Goal: Task Accomplishment & Management: Complete application form

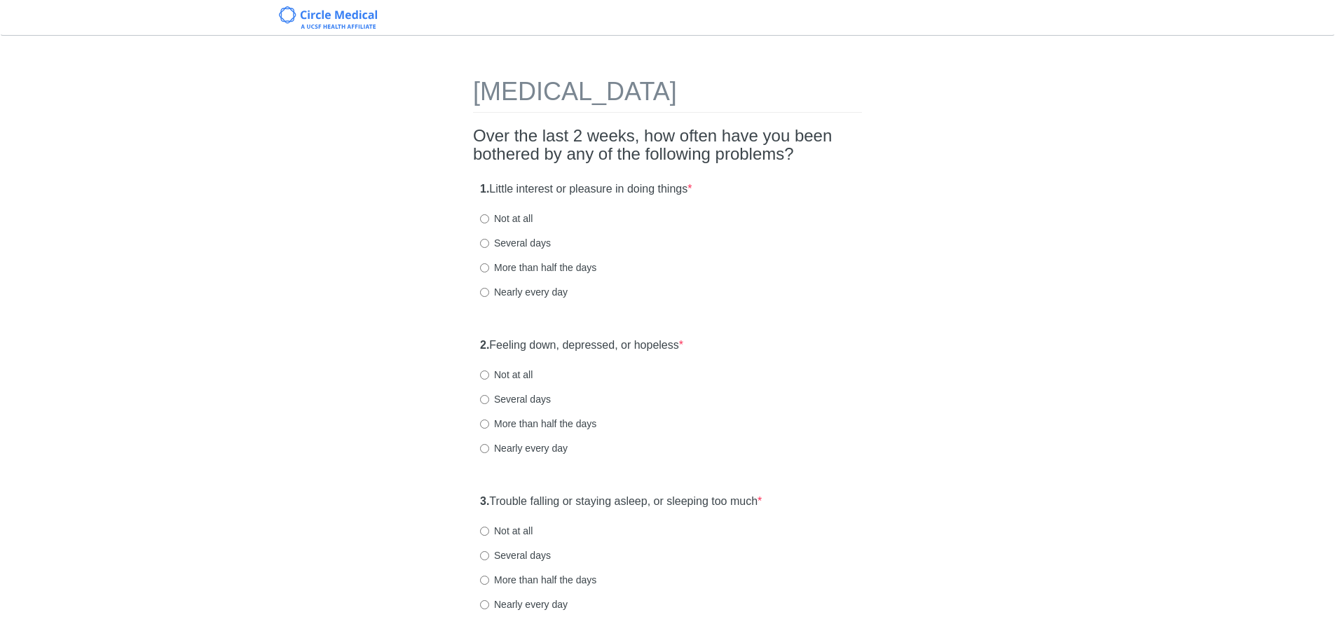
click at [538, 292] on label "Nearly every day" at bounding box center [524, 292] width 88 height 14
click at [489, 292] on input "Nearly every day" at bounding box center [484, 292] width 9 height 9
radio input "true"
click at [550, 425] on label "More than half the days" at bounding box center [538, 424] width 116 height 14
click at [489, 425] on input "More than half the days" at bounding box center [484, 424] width 9 height 9
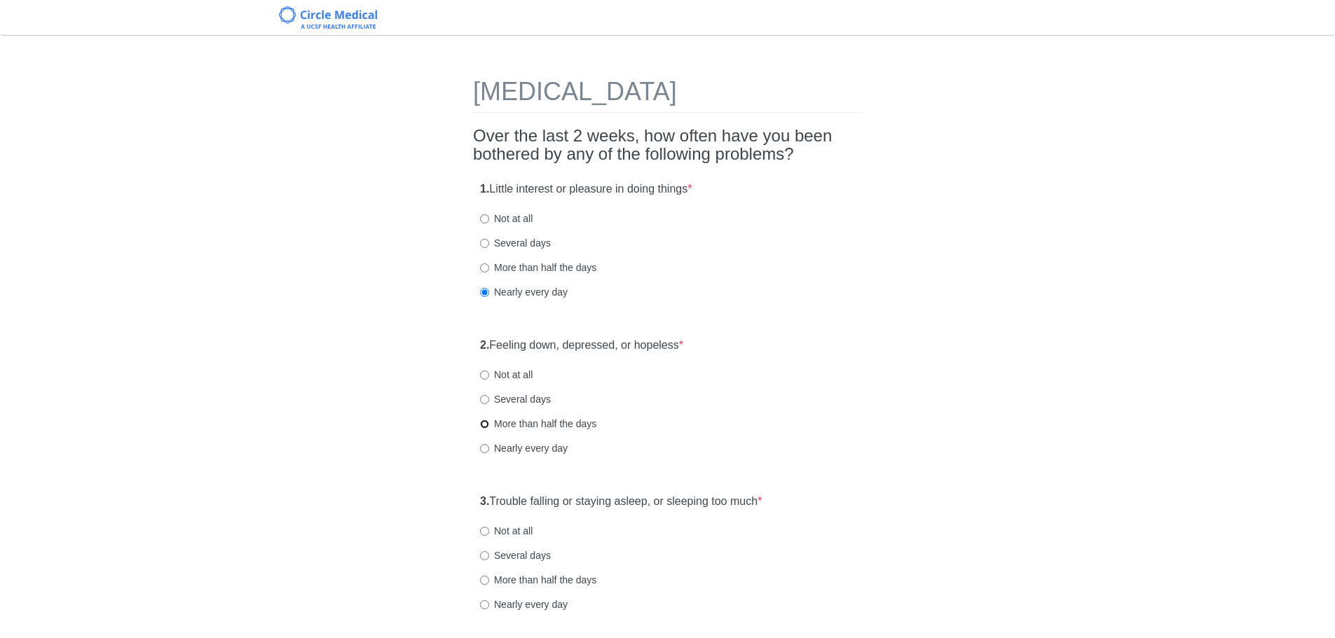
radio input "true"
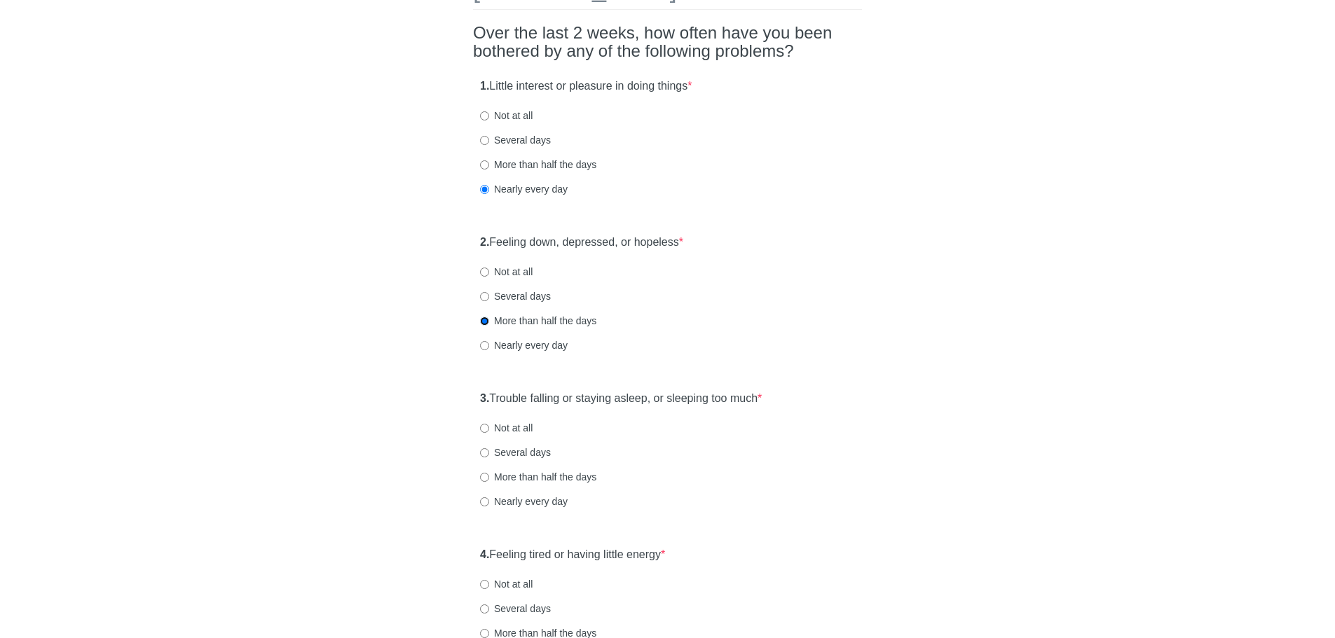
scroll to position [210, 0]
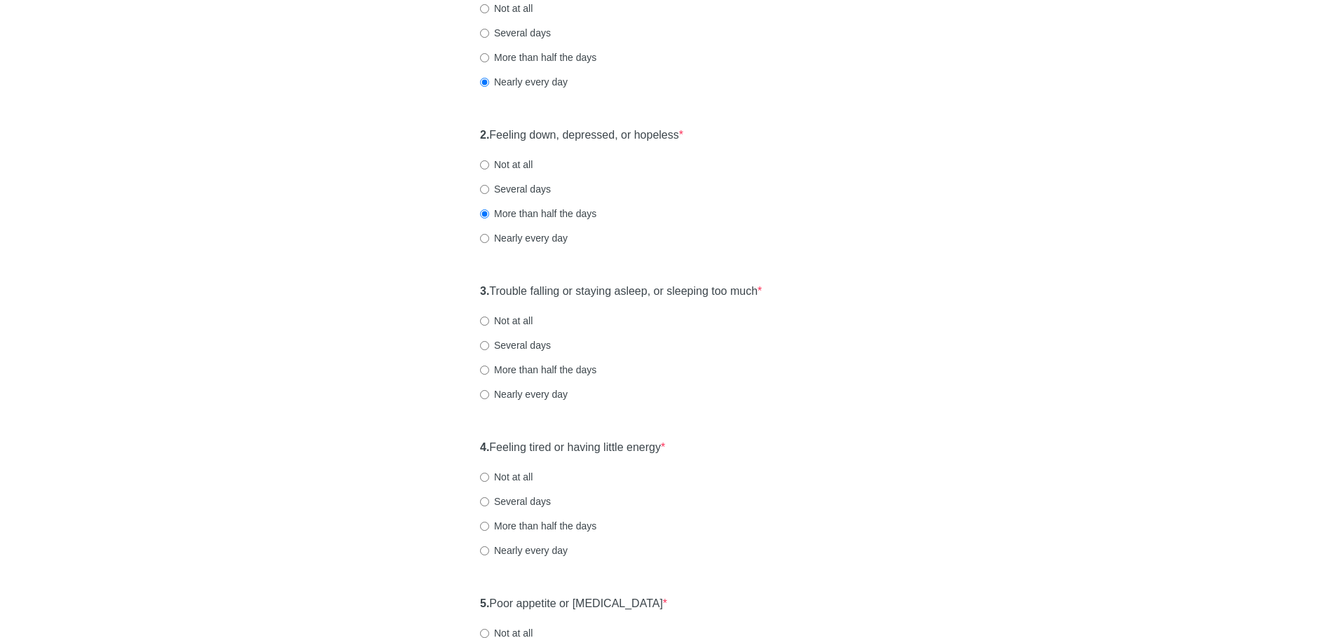
click at [500, 367] on label "More than half the days" at bounding box center [538, 370] width 116 height 14
click at [489, 367] on input "More than half the days" at bounding box center [484, 370] width 9 height 9
radio input "true"
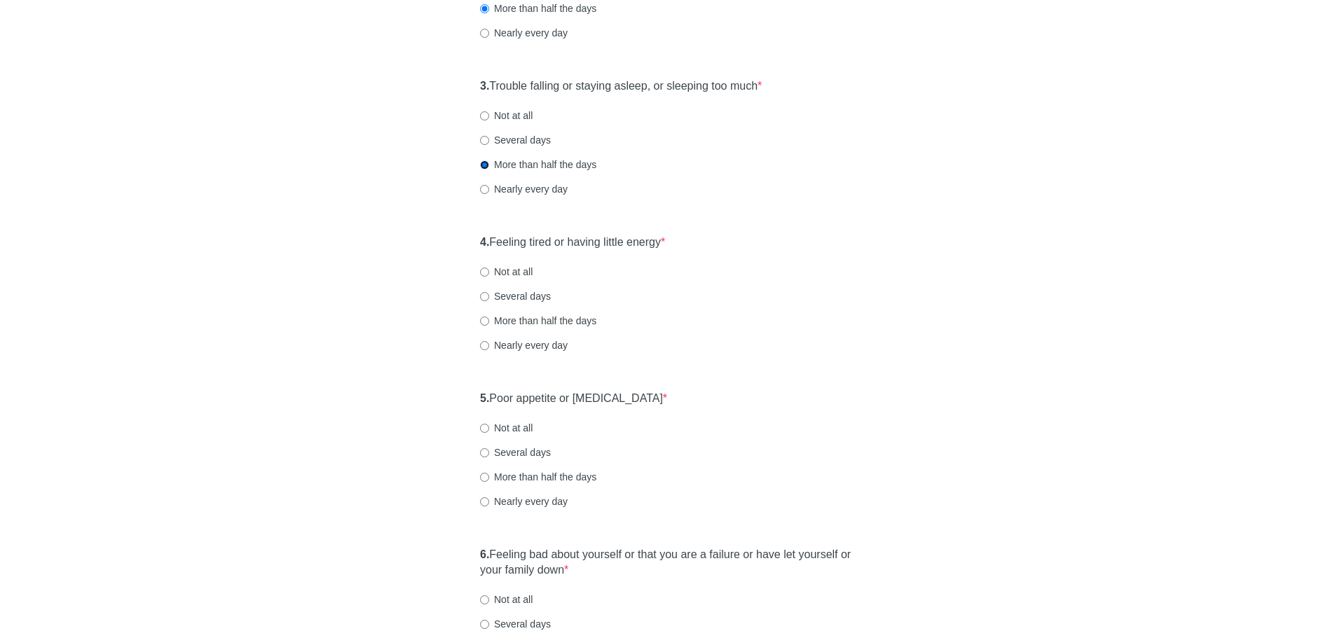
scroll to position [420, 0]
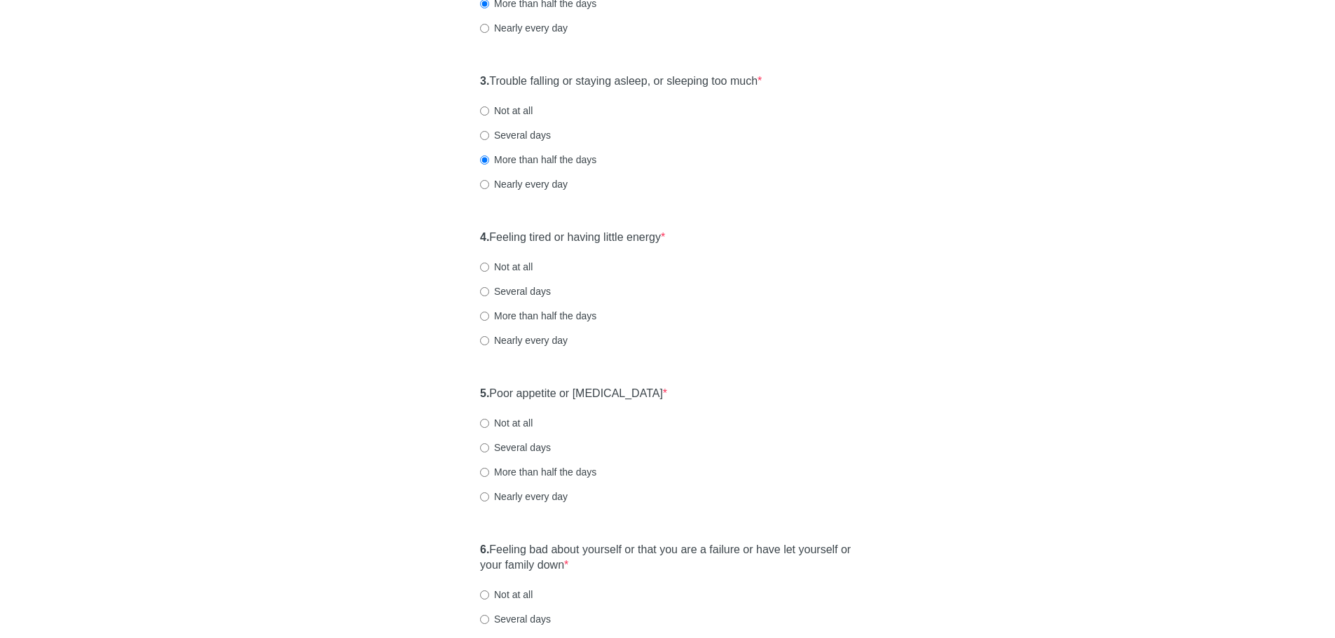
click at [530, 317] on label "More than half the days" at bounding box center [538, 316] width 116 height 14
click at [489, 317] on input "More than half the days" at bounding box center [484, 316] width 9 height 9
radio input "true"
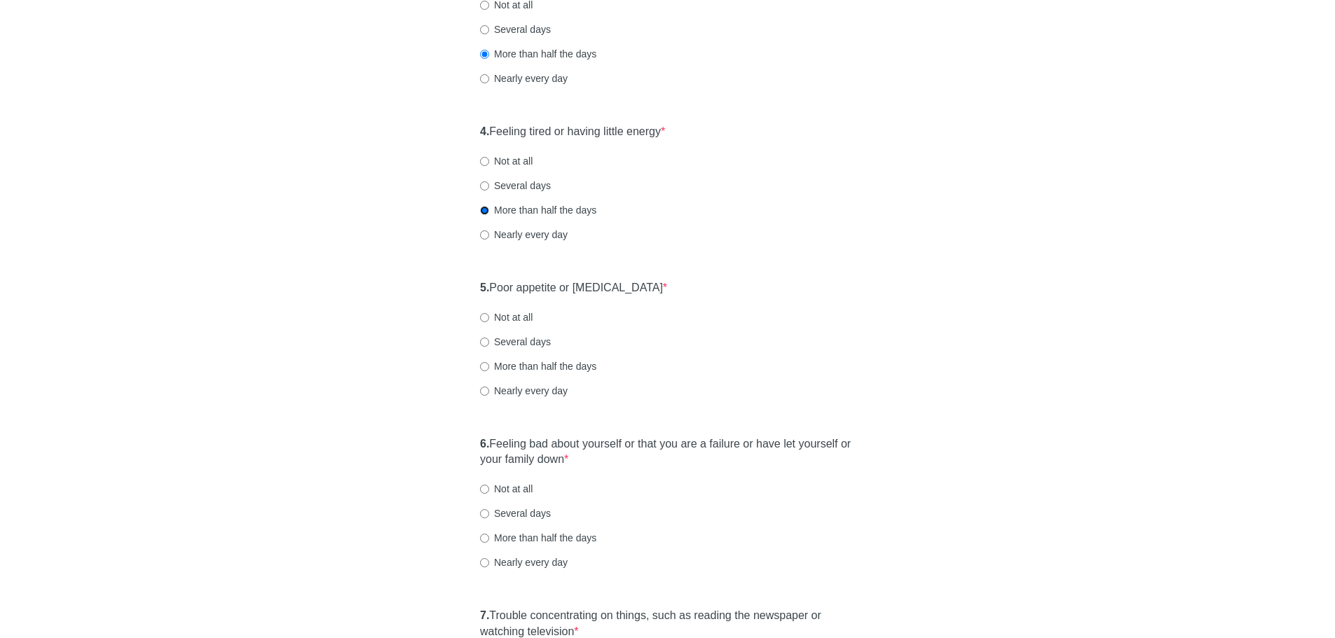
scroll to position [561, 0]
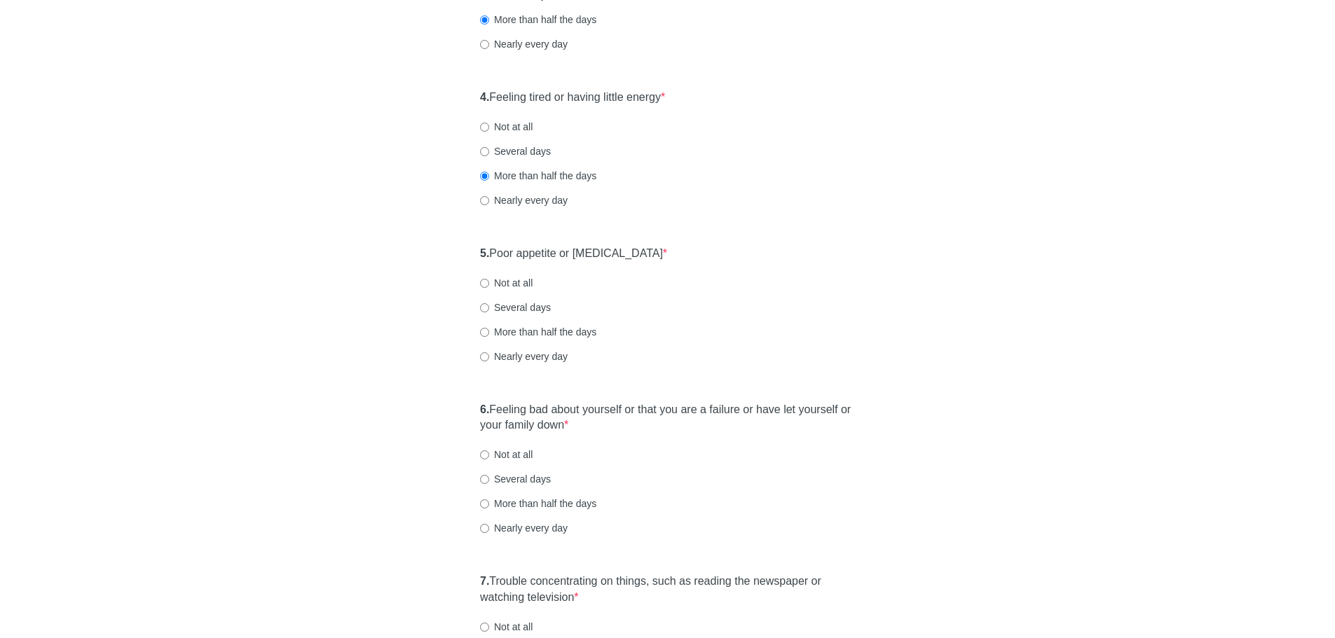
click at [521, 202] on label "Nearly every day" at bounding box center [524, 200] width 88 height 14
click at [489, 202] on input "Nearly every day" at bounding box center [484, 200] width 9 height 9
radio input "true"
click at [507, 284] on label "Not at all" at bounding box center [506, 283] width 53 height 14
click at [489, 284] on input "Not at all" at bounding box center [484, 283] width 9 height 9
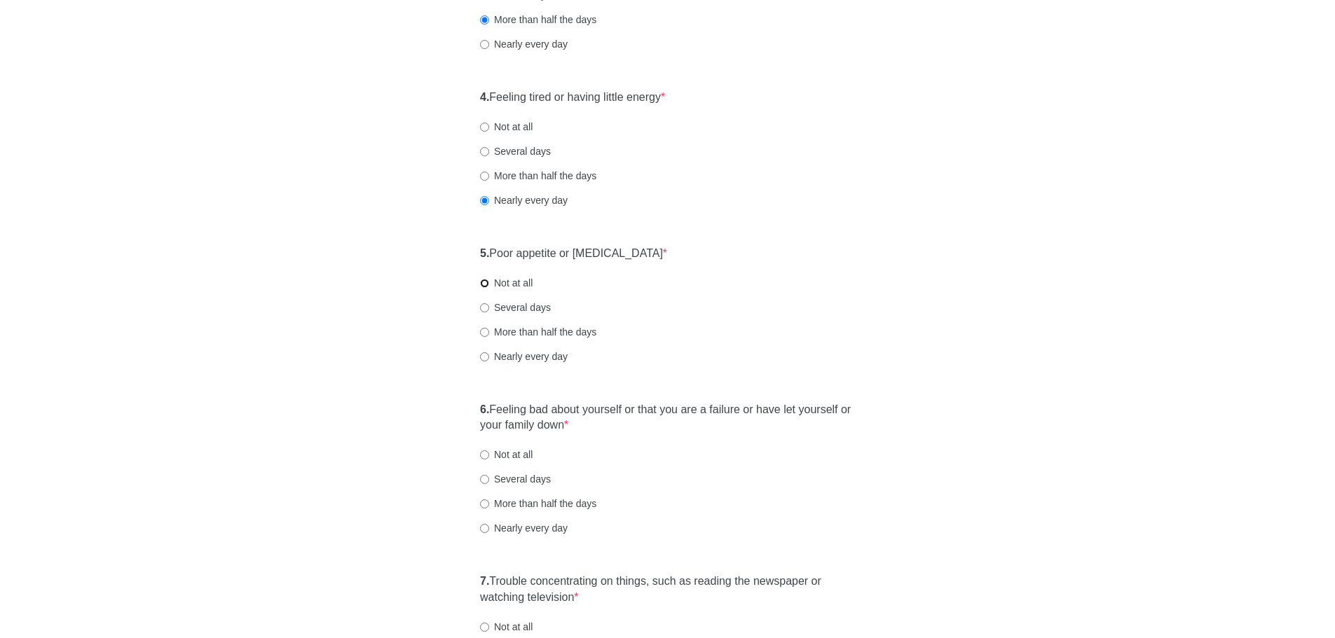
radio input "true"
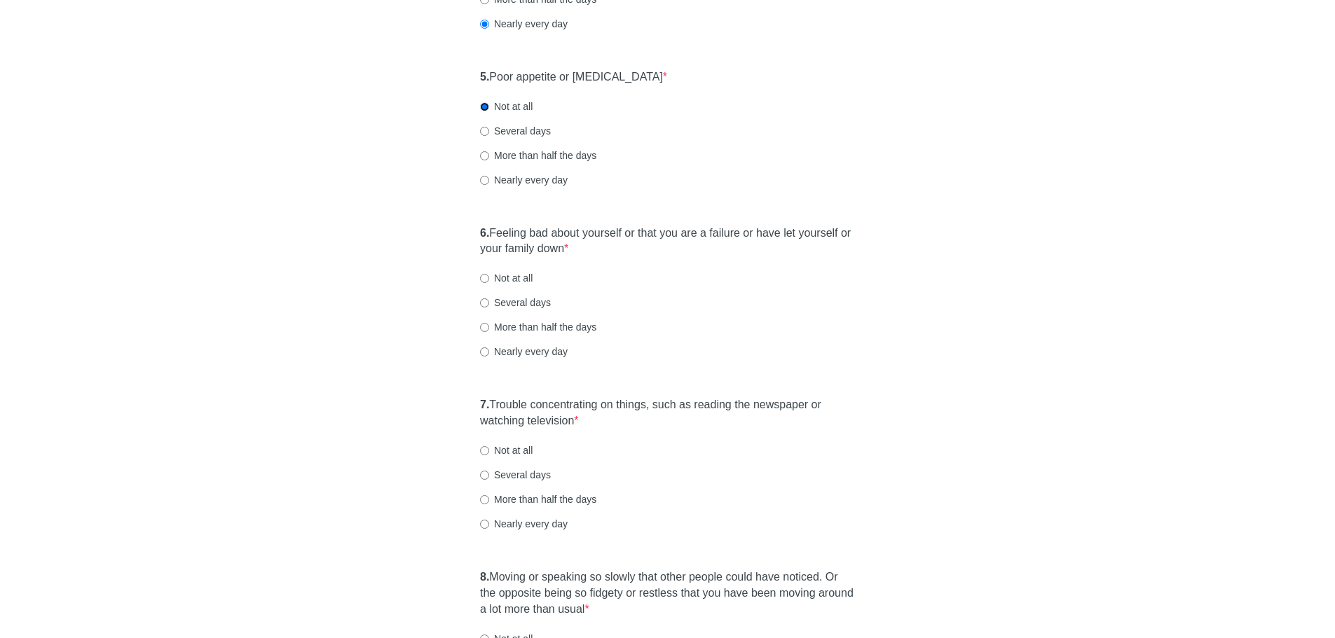
scroll to position [631, 0]
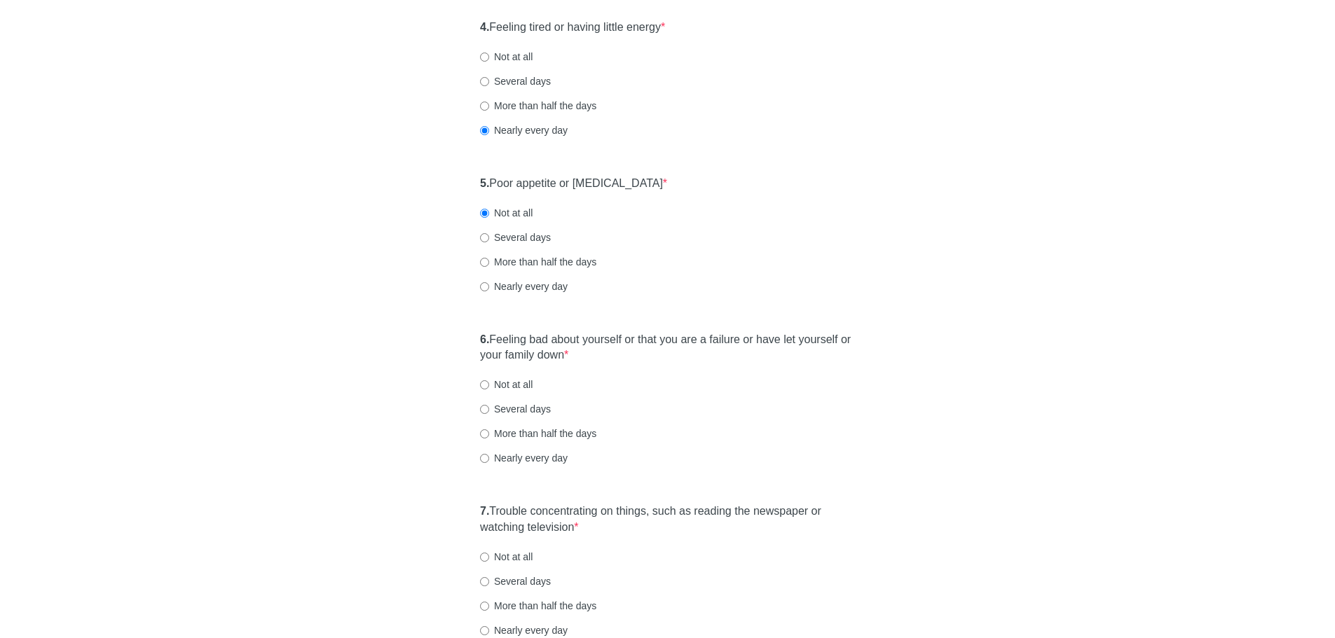
click at [523, 238] on label "Several days" at bounding box center [515, 238] width 71 height 14
click at [489, 238] on input "Several days" at bounding box center [484, 237] width 9 height 9
radio input "true"
click at [532, 457] on label "Nearly every day" at bounding box center [524, 458] width 88 height 14
click at [489, 457] on input "Nearly every day" at bounding box center [484, 458] width 9 height 9
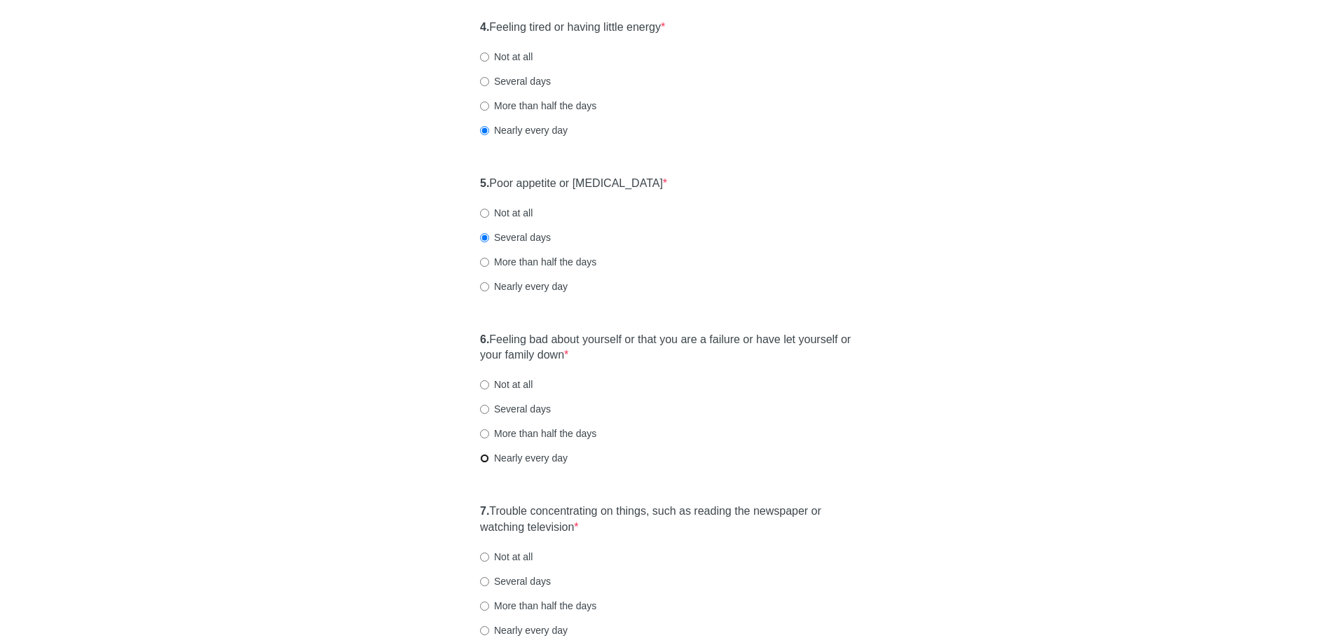
radio input "true"
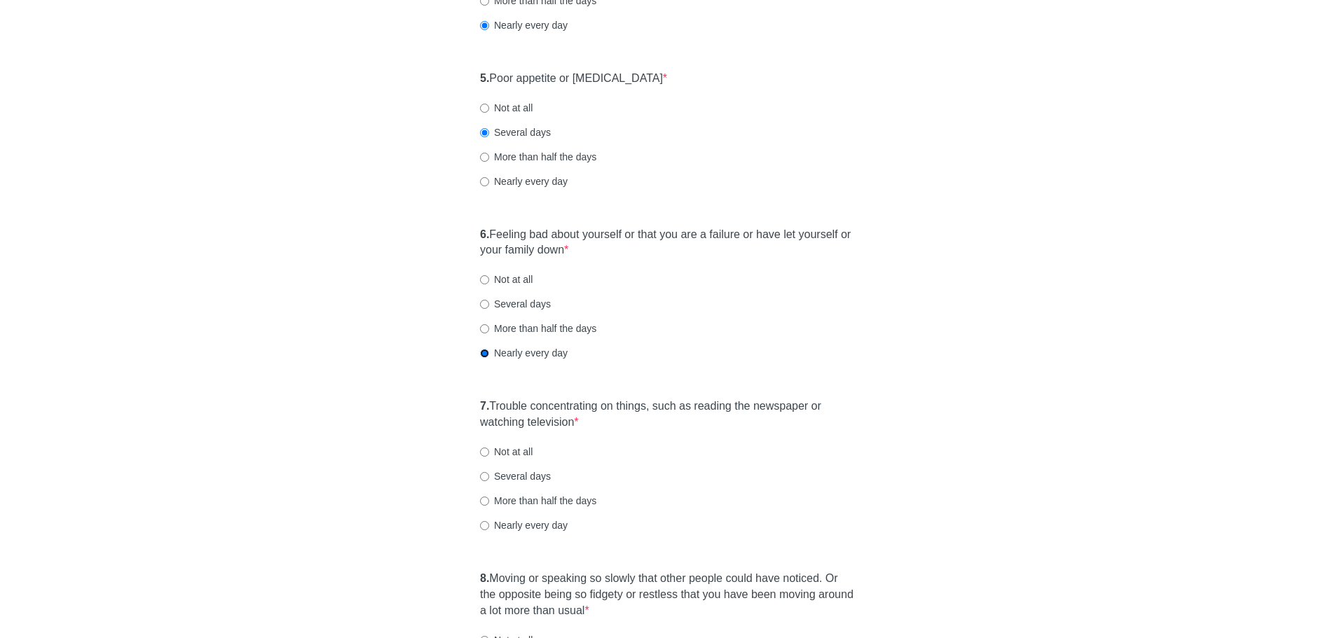
scroll to position [771, 0]
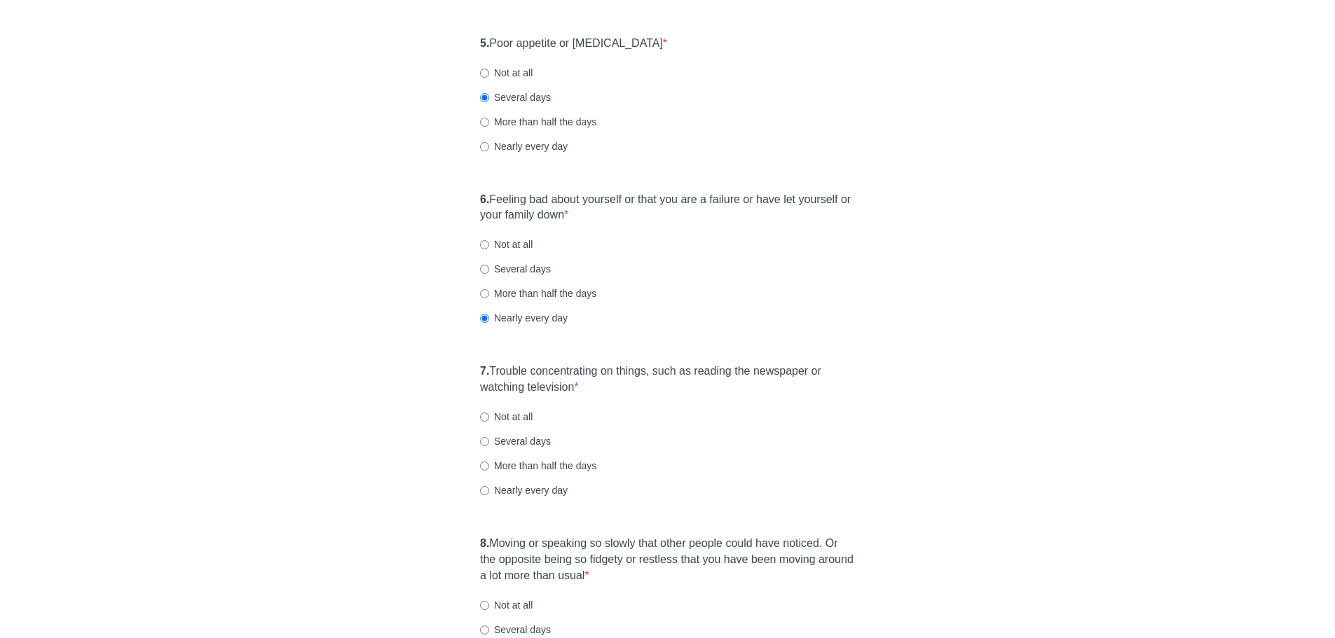
click at [522, 444] on label "Several days" at bounding box center [515, 441] width 71 height 14
click at [489, 444] on input "Several days" at bounding box center [484, 441] width 9 height 9
radio input "true"
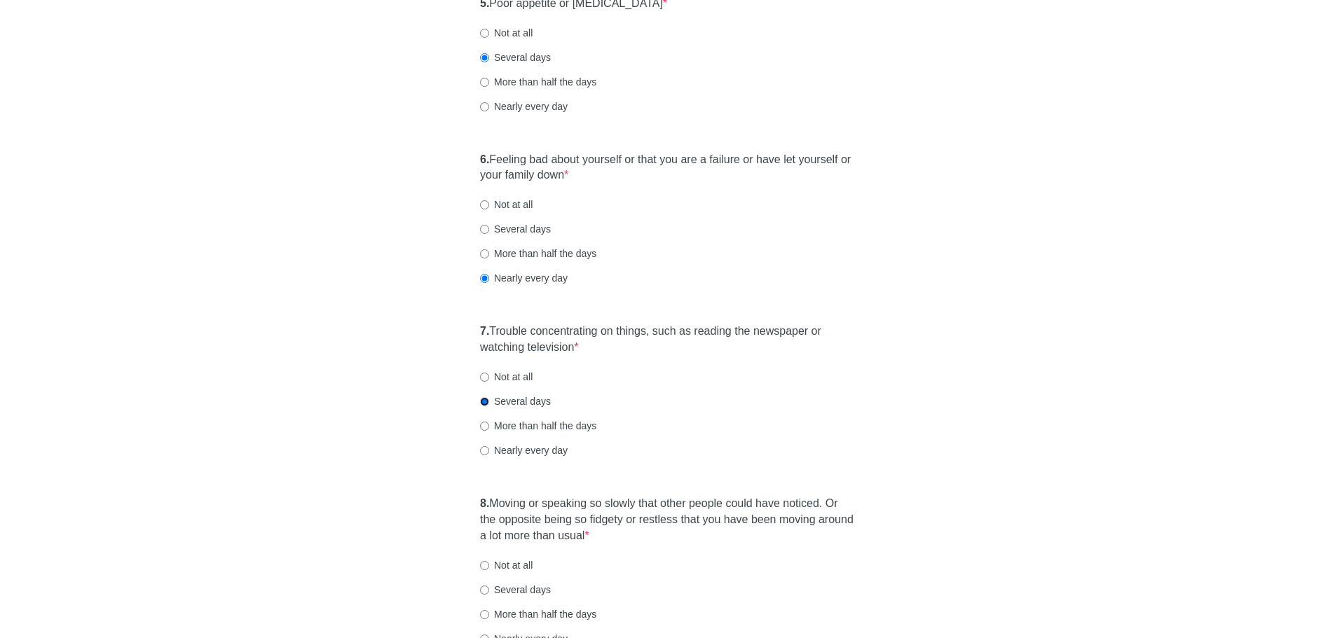
scroll to position [981, 0]
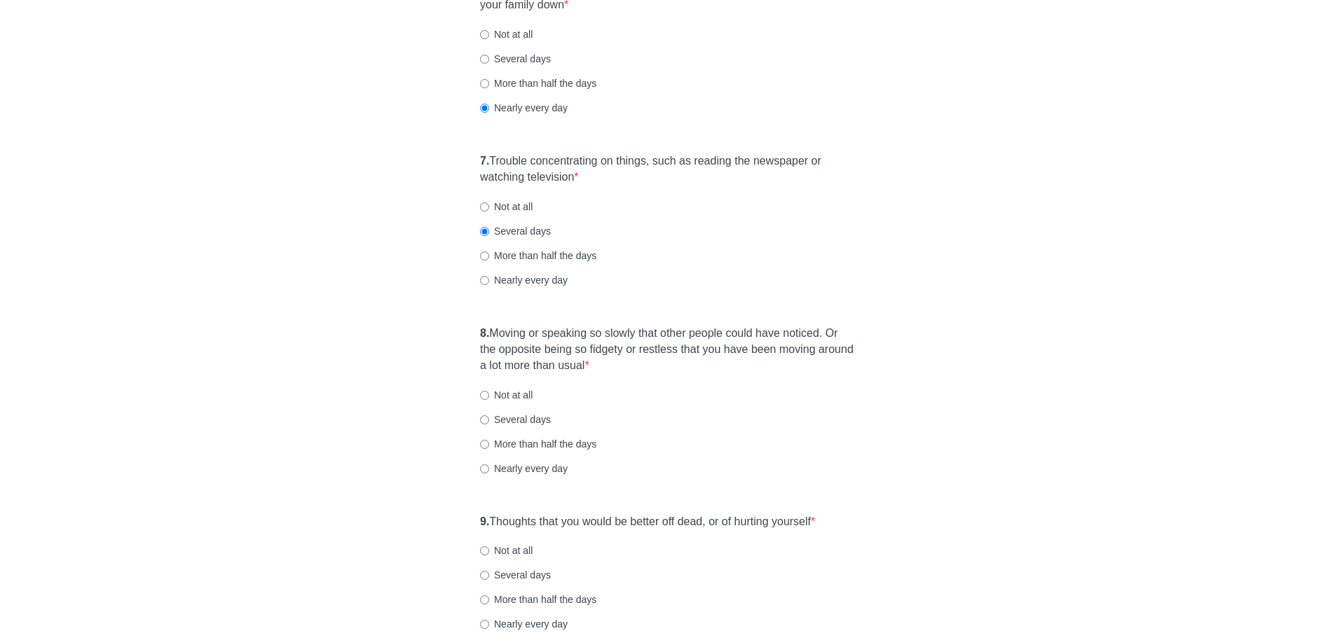
click at [516, 442] on label "More than half the days" at bounding box center [538, 444] width 116 height 14
click at [489, 442] on input "More than half the days" at bounding box center [484, 444] width 9 height 9
radio input "true"
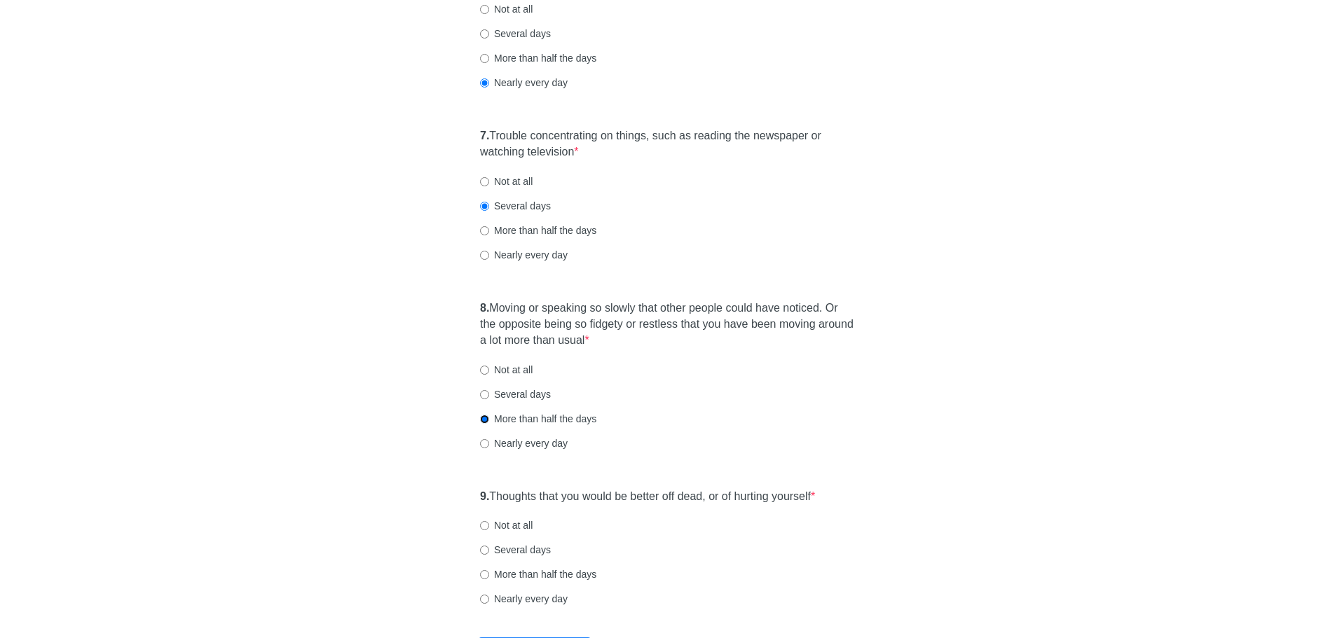
scroll to position [1051, 0]
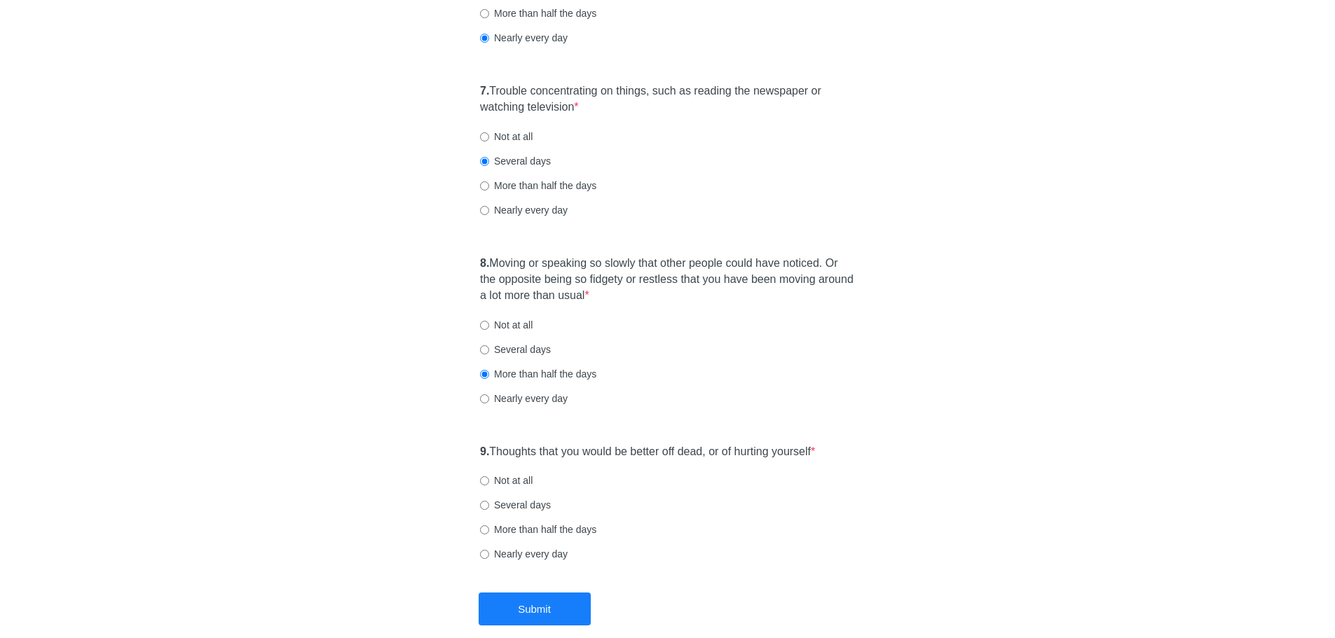
click at [512, 481] on label "Not at all" at bounding box center [506, 481] width 53 height 14
click at [489, 481] on input "Not at all" at bounding box center [484, 480] width 9 height 9
radio input "true"
click at [551, 617] on button "Submit" at bounding box center [535, 609] width 112 height 33
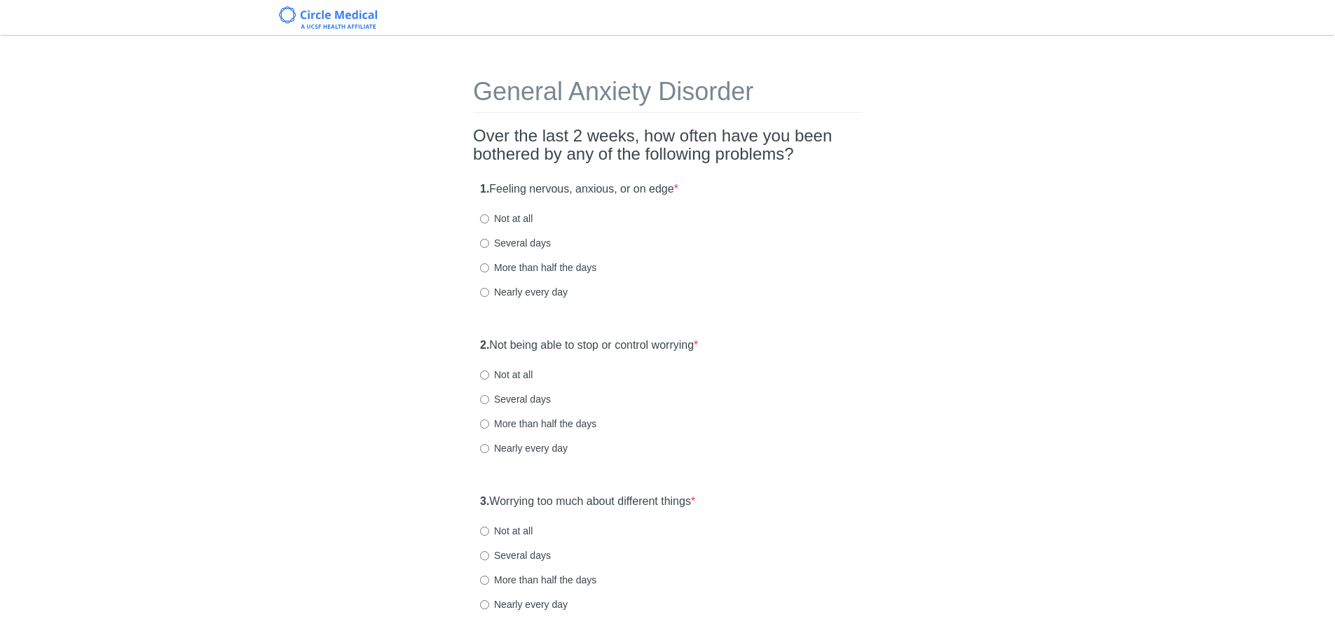
click at [533, 292] on label "Nearly every day" at bounding box center [524, 292] width 88 height 14
click at [489, 292] on input "Nearly every day" at bounding box center [484, 292] width 9 height 9
radio input "true"
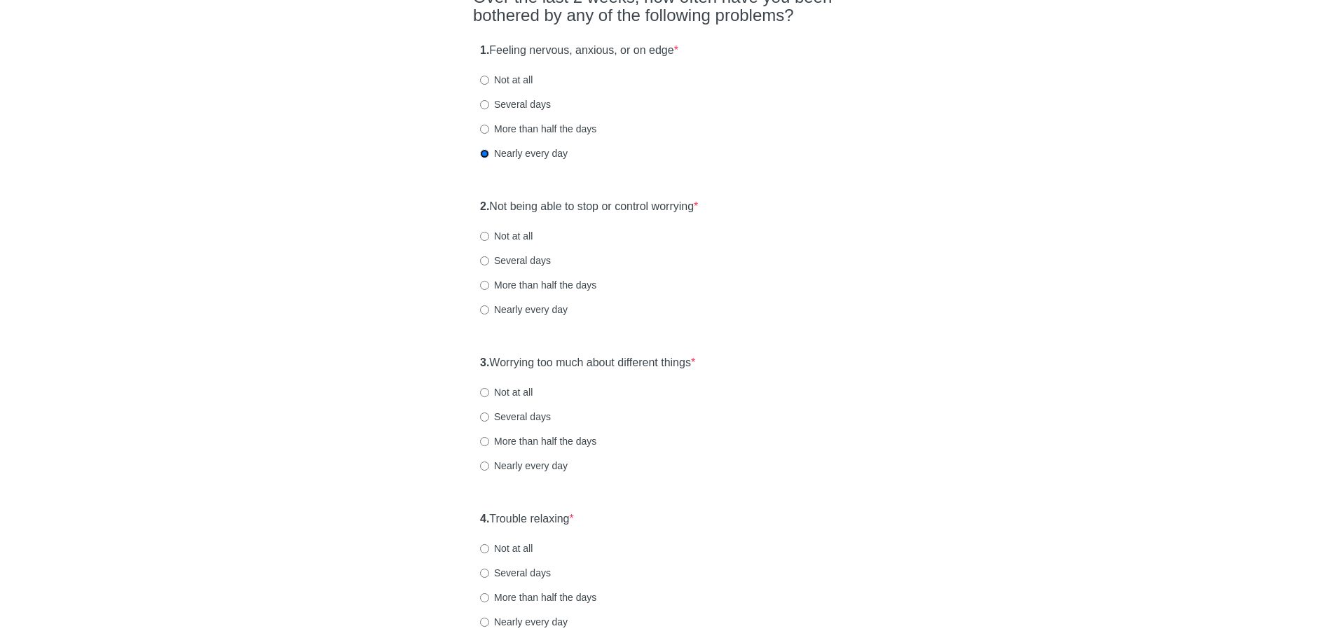
scroll to position [140, 0]
click at [553, 308] on label "Nearly every day" at bounding box center [524, 308] width 88 height 14
click at [489, 308] on input "Nearly every day" at bounding box center [484, 308] width 9 height 9
radio input "true"
click at [535, 437] on label "More than half the days" at bounding box center [538, 440] width 116 height 14
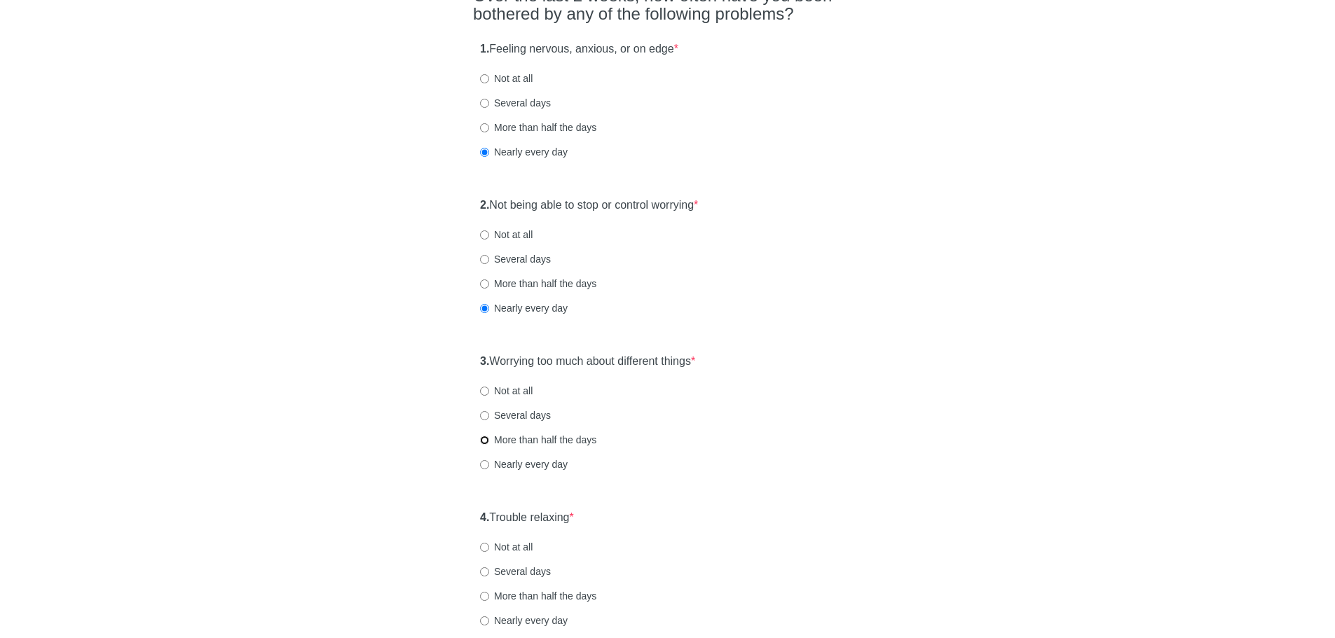
click at [489, 437] on input "More than half the days" at bounding box center [484, 440] width 9 height 9
radio input "true"
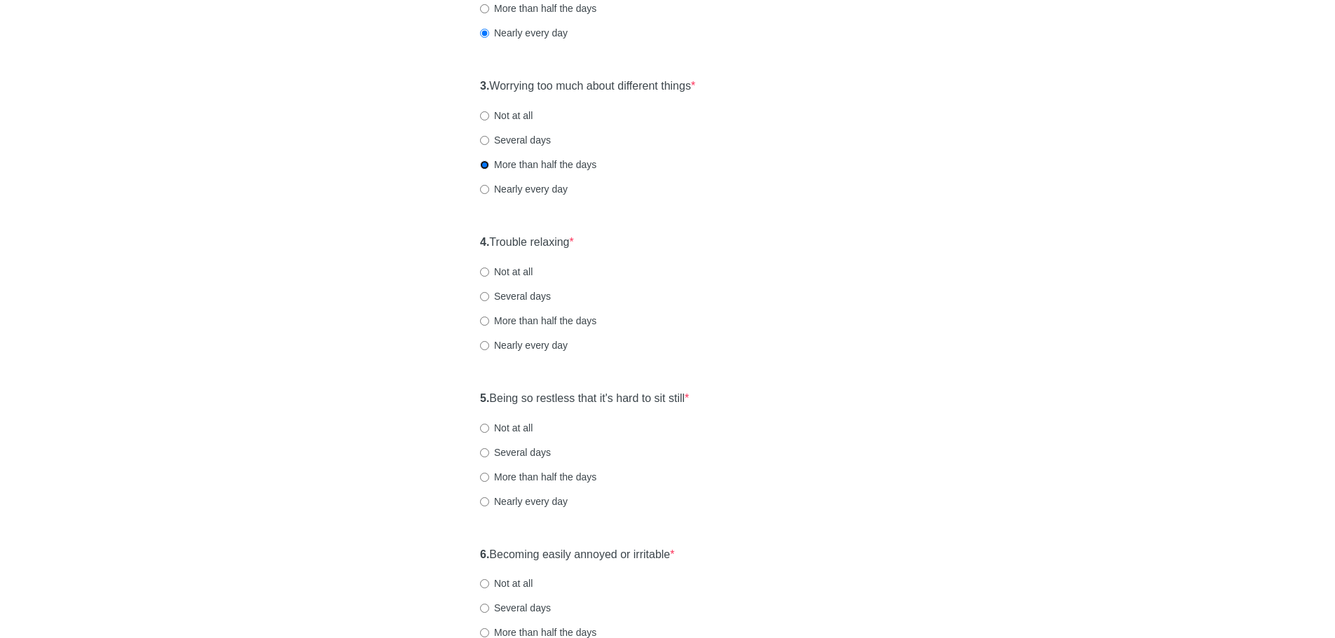
scroll to position [420, 0]
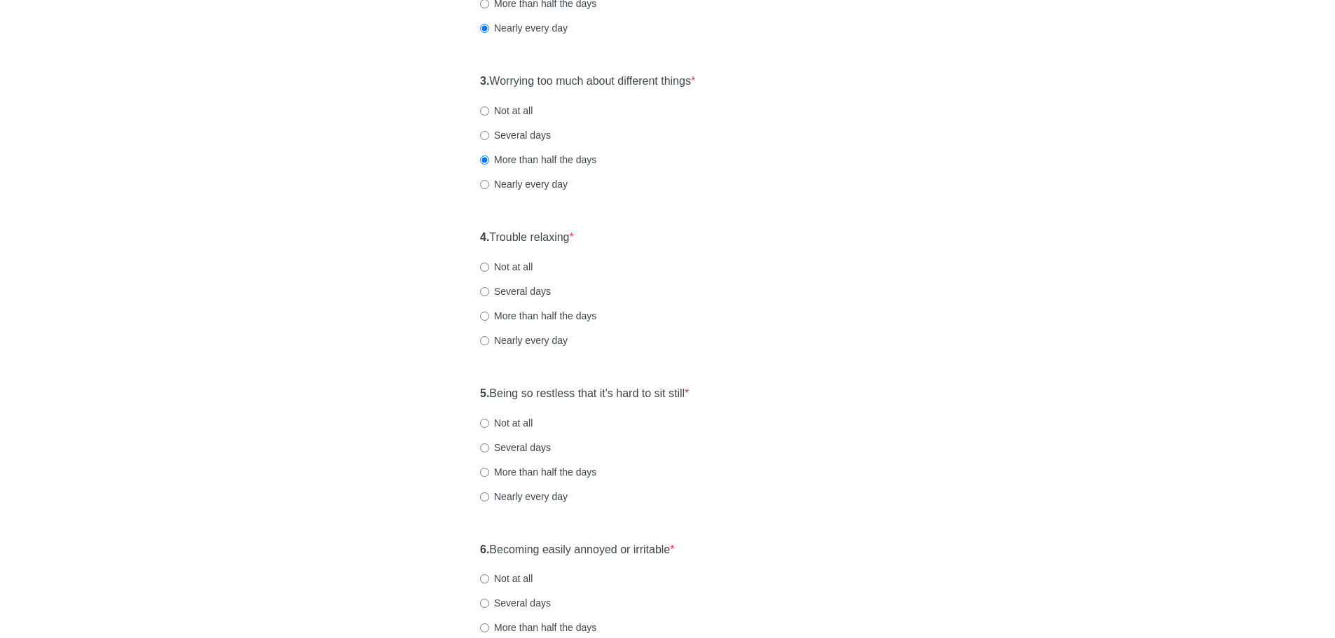
click at [508, 335] on label "Nearly every day" at bounding box center [524, 341] width 88 height 14
click at [489, 336] on input "Nearly every day" at bounding box center [484, 340] width 9 height 9
radio input "true"
click at [532, 472] on label "More than half the days" at bounding box center [538, 472] width 116 height 14
click at [489, 472] on input "More than half the days" at bounding box center [484, 472] width 9 height 9
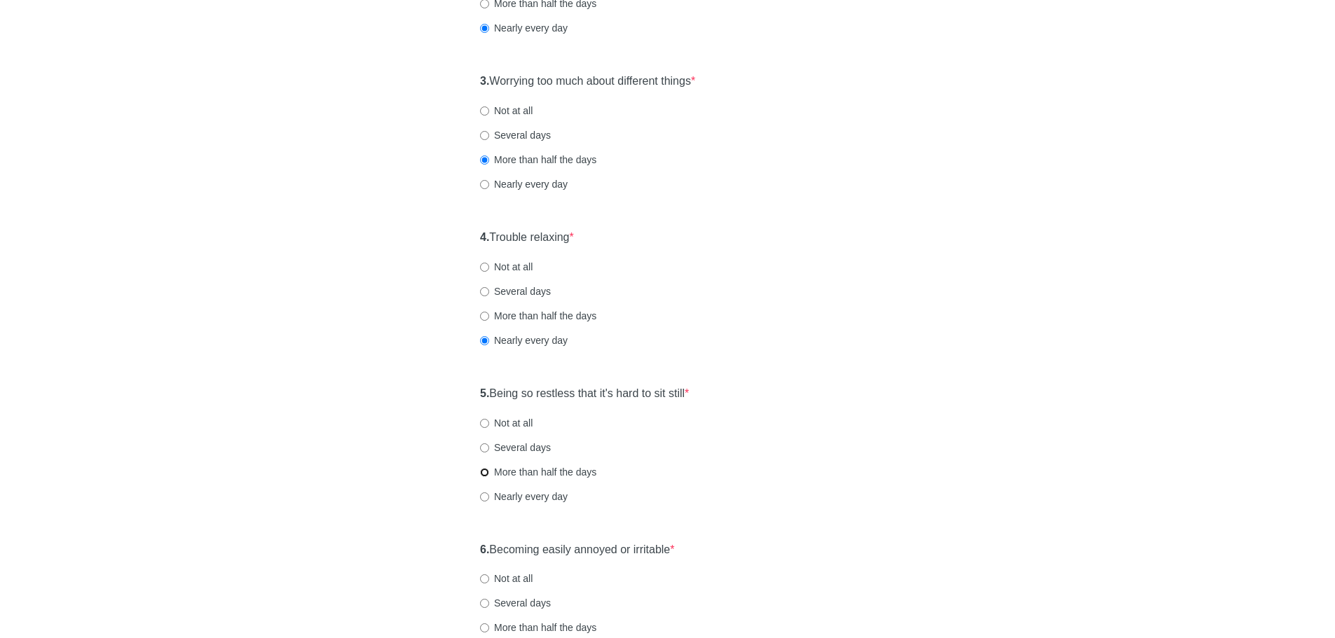
radio input "true"
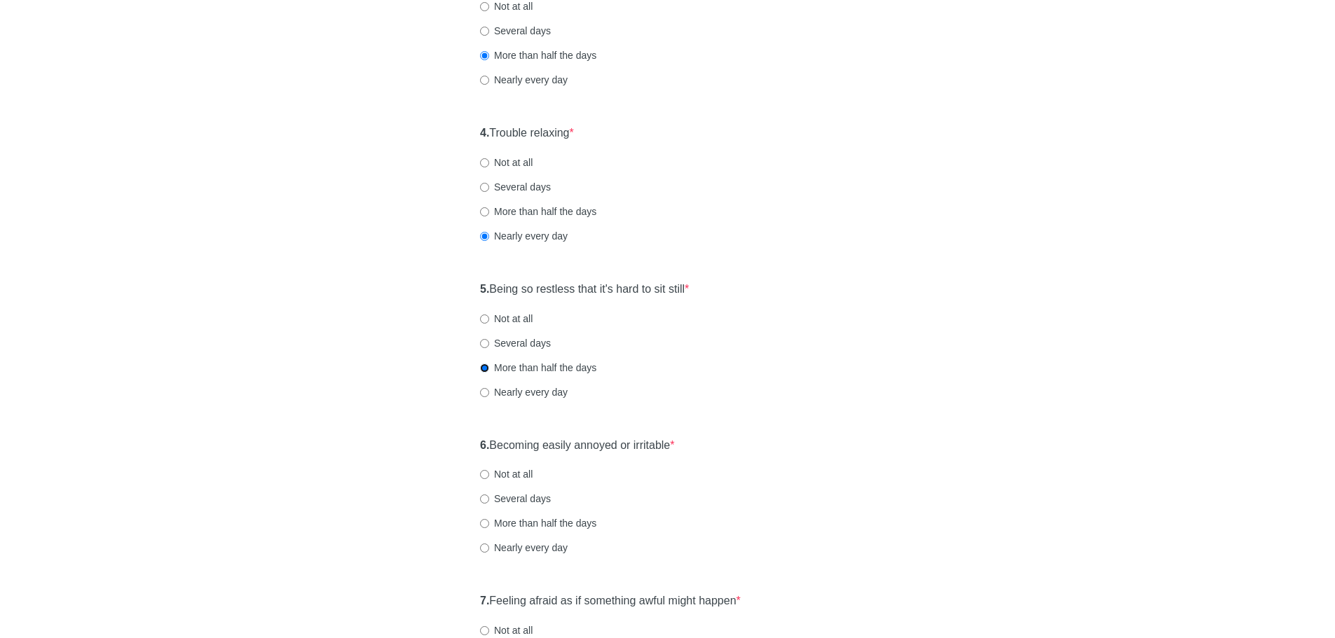
scroll to position [631, 0]
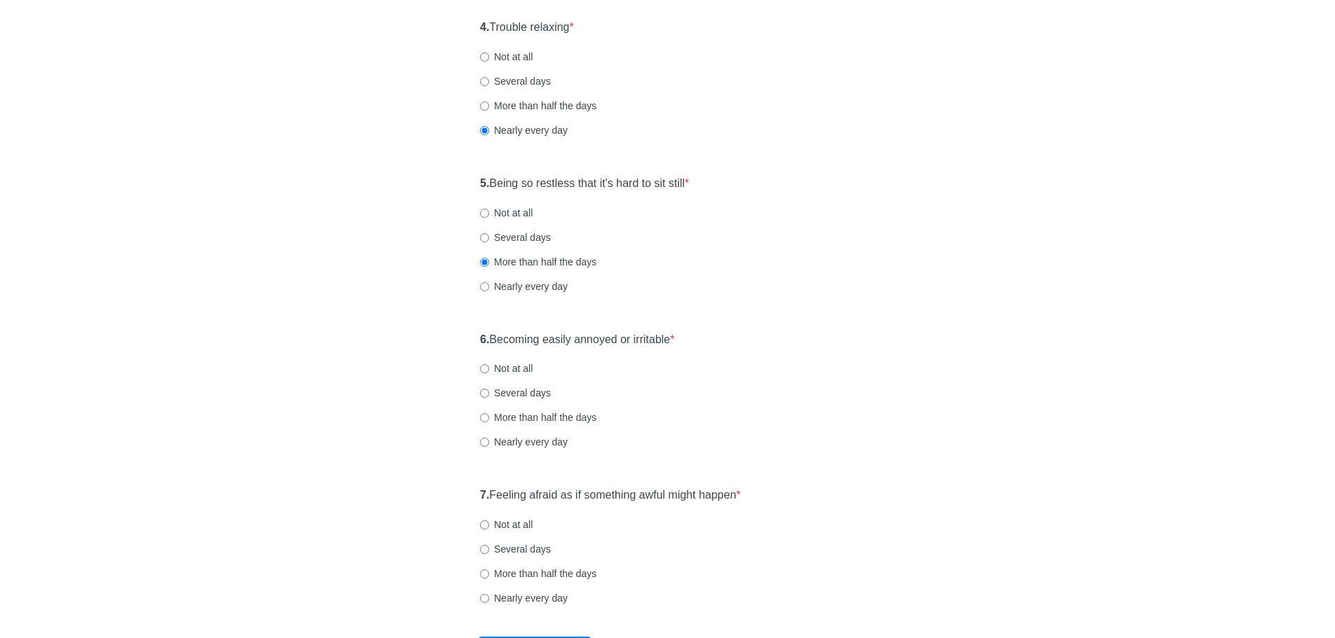
click at [517, 438] on label "Nearly every day" at bounding box center [524, 442] width 88 height 14
click at [489, 438] on input "Nearly every day" at bounding box center [484, 442] width 9 height 9
radio input "true"
click at [541, 576] on label "More than half the days" at bounding box center [538, 574] width 116 height 14
click at [489, 576] on input "More than half the days" at bounding box center [484, 574] width 9 height 9
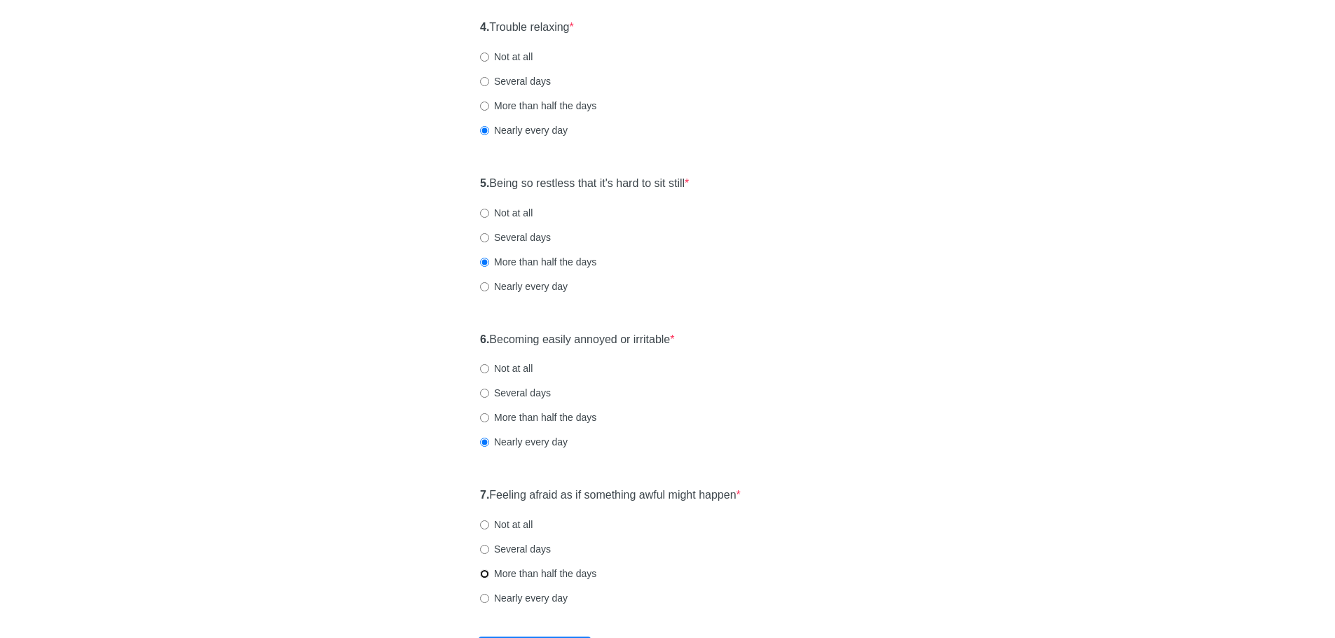
radio input "true"
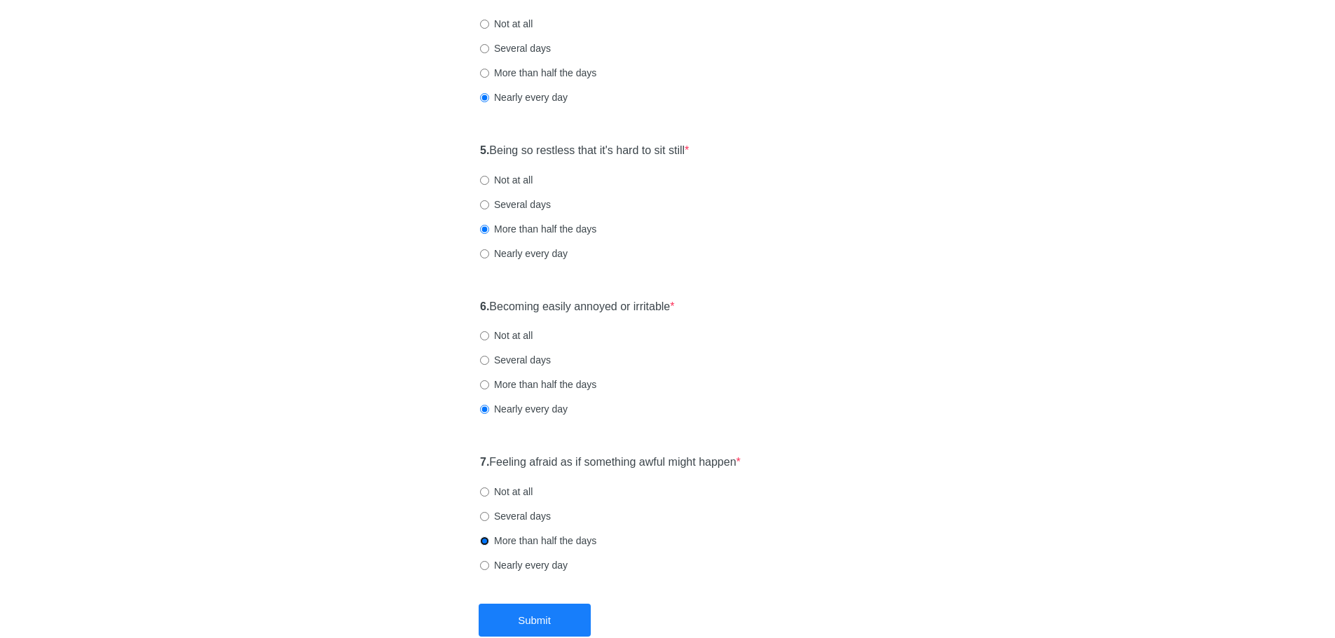
scroll to position [747, 0]
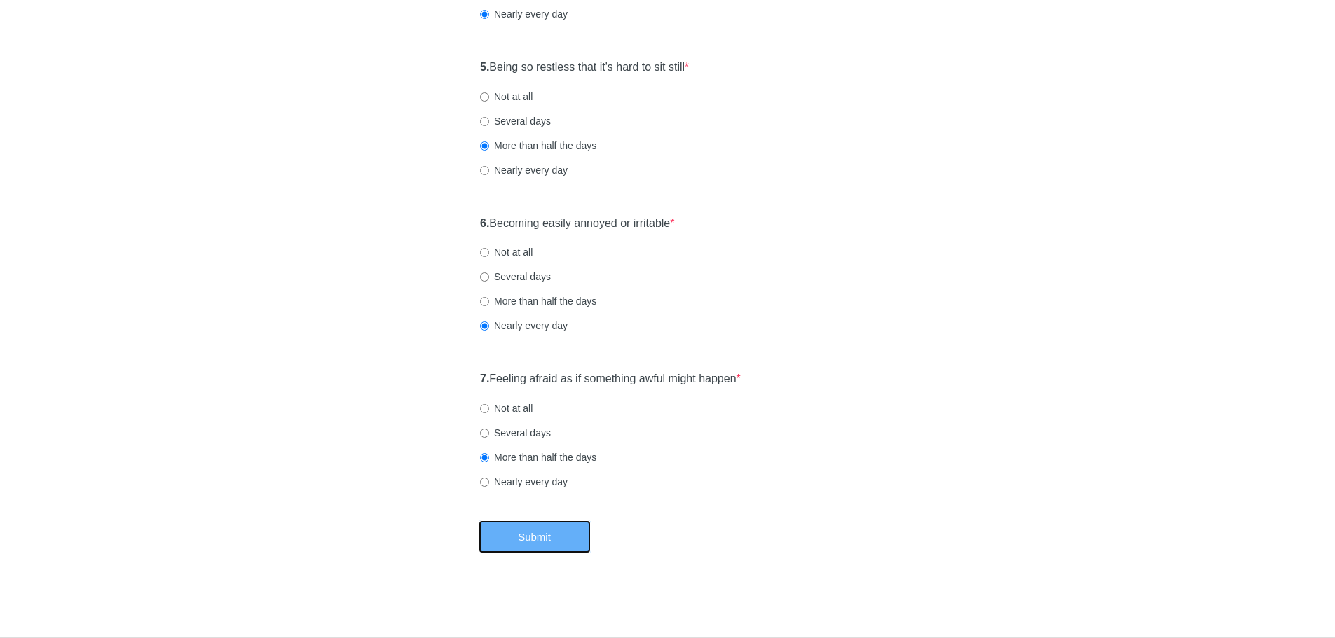
click at [529, 538] on button "Submit" at bounding box center [535, 537] width 112 height 33
